Goal: Task Accomplishment & Management: Manage account settings

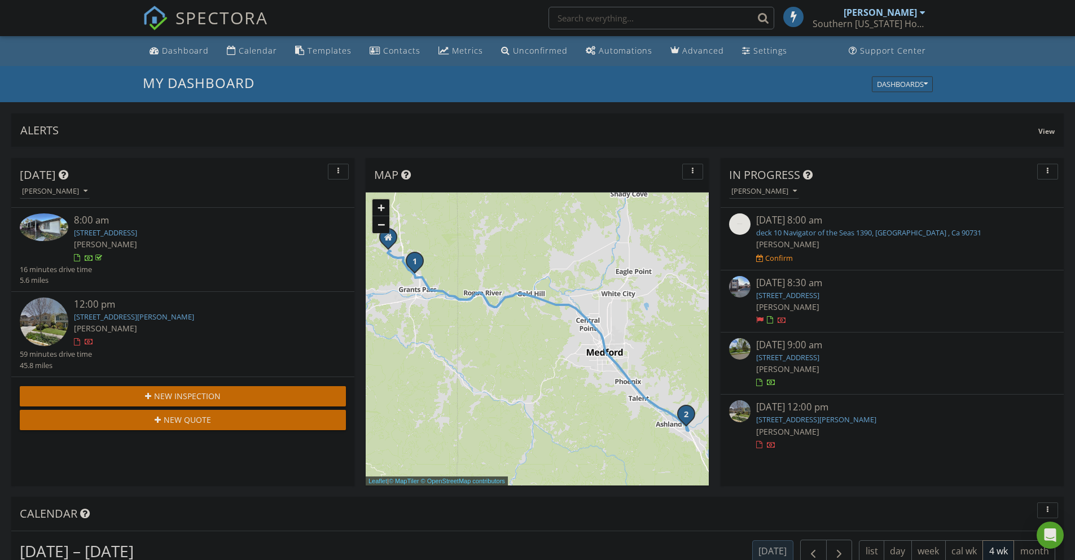
click at [820, 356] on link "6527 Tolo Rd, Central Point, OR 97502" at bounding box center [787, 357] width 63 height 10
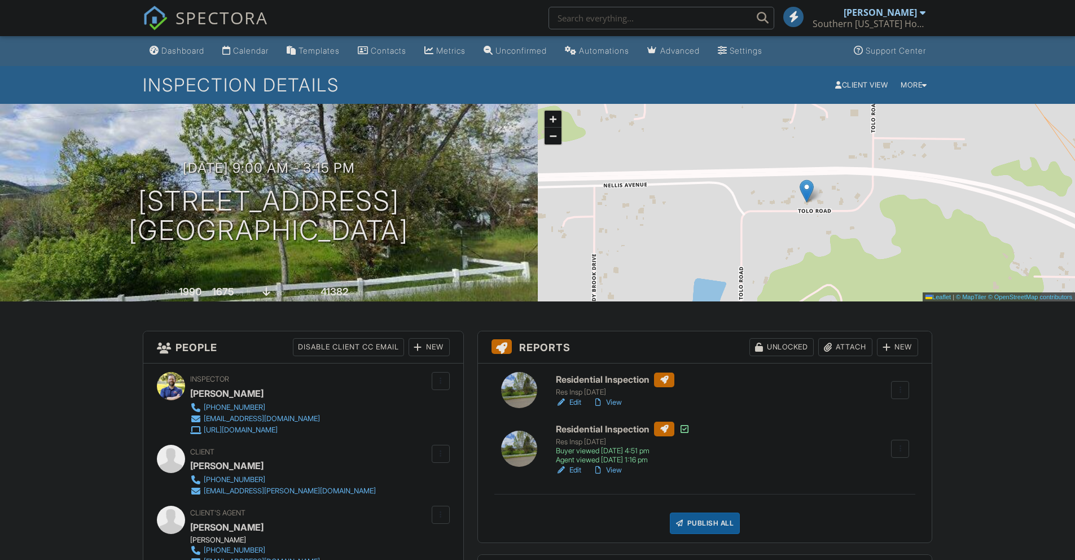
click at [898, 384] on div at bounding box center [900, 389] width 11 height 11
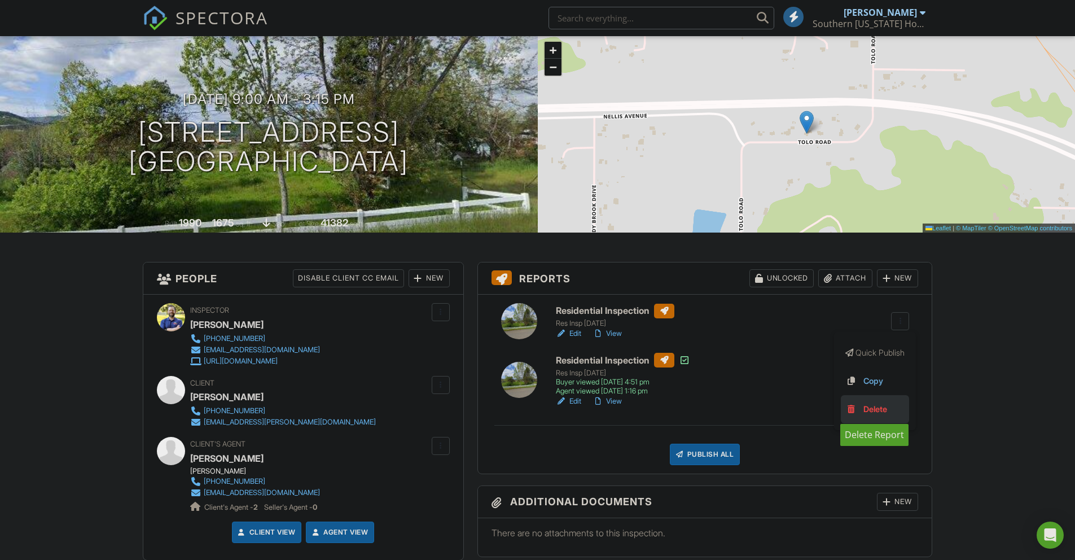
click at [871, 410] on div "Delete" at bounding box center [876, 409] width 24 height 12
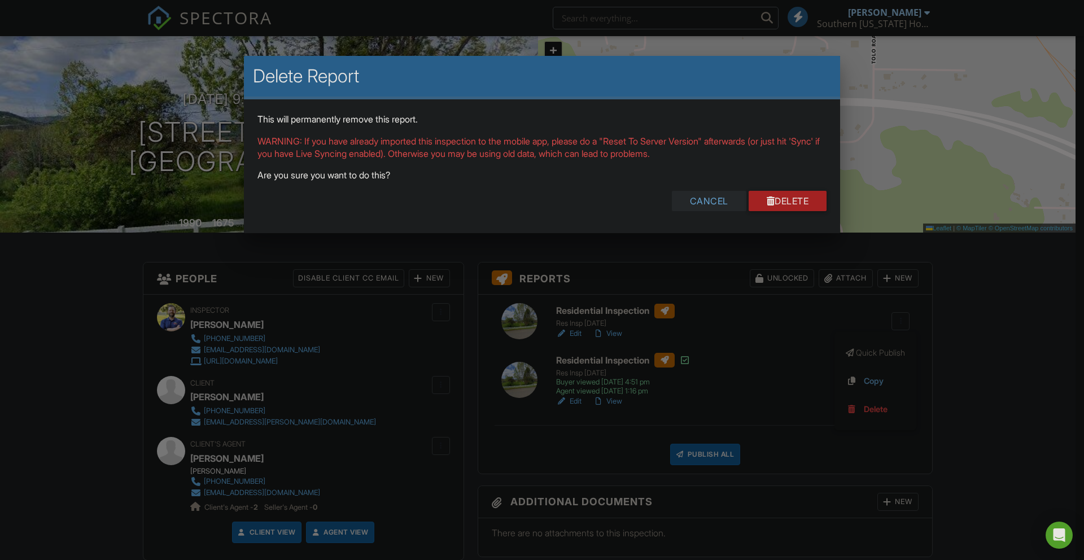
click at [703, 198] on div "Cancel" at bounding box center [709, 201] width 75 height 20
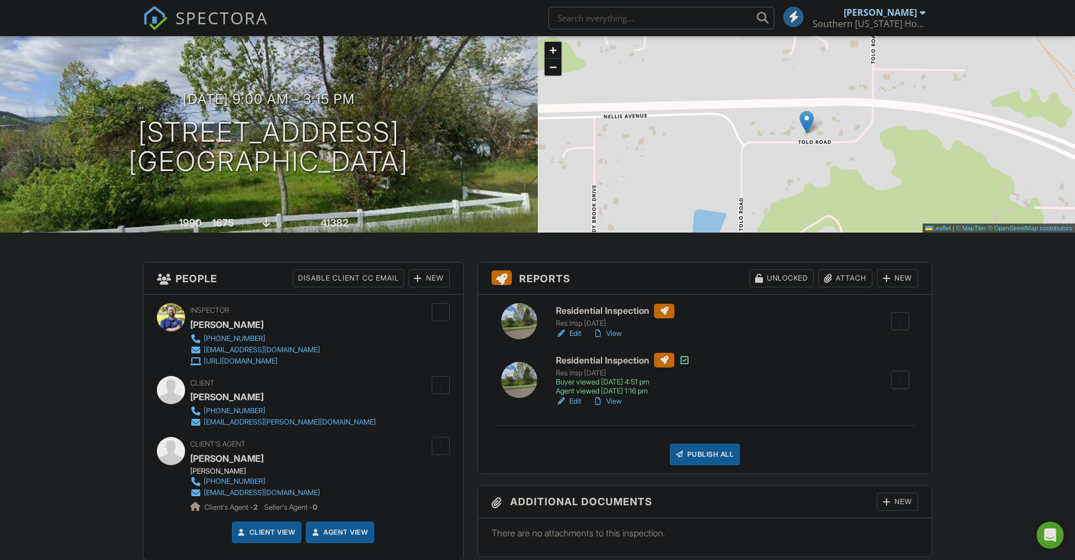
click at [567, 332] on div at bounding box center [561, 333] width 11 height 11
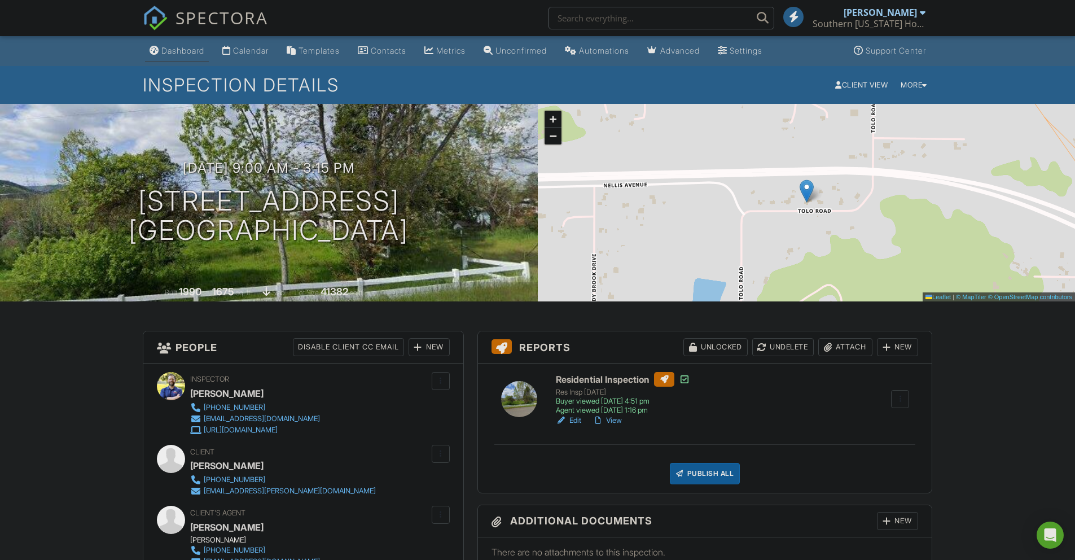
click at [185, 46] on div "Dashboard" at bounding box center [182, 51] width 43 height 10
click at [0, 0] on div at bounding box center [0, 0] width 0 height 0
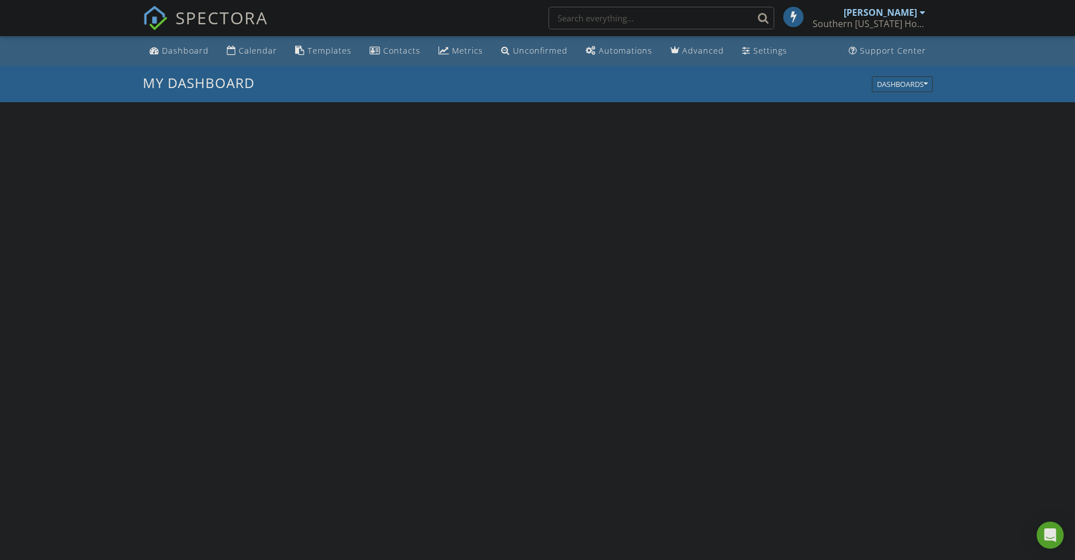
scroll to position [1045, 1093]
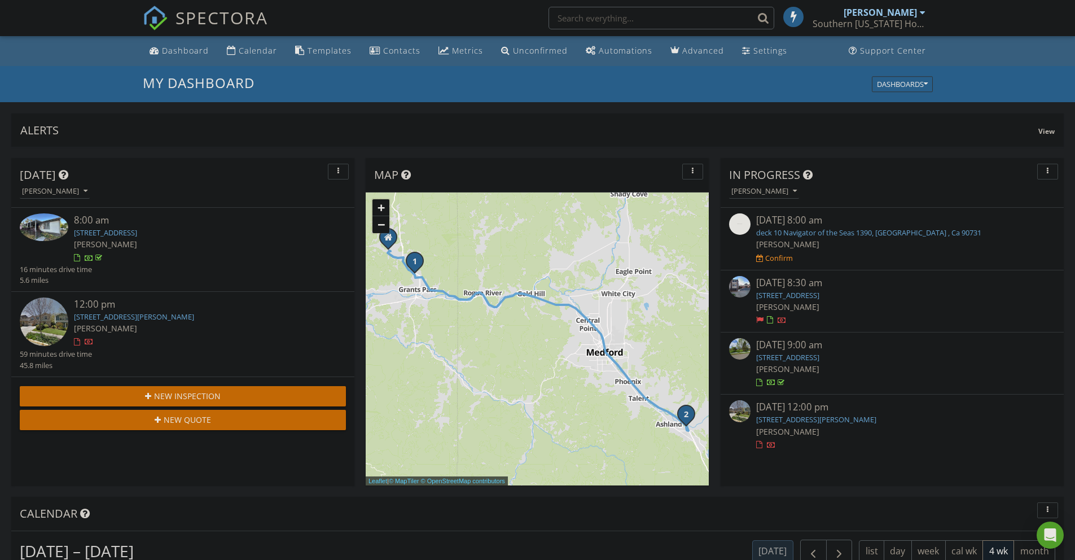
click at [820, 356] on link "6527 Tolo Rd, Central Point, OR 97502" at bounding box center [787, 357] width 63 height 10
